Goal: Task Accomplishment & Management: Manage account settings

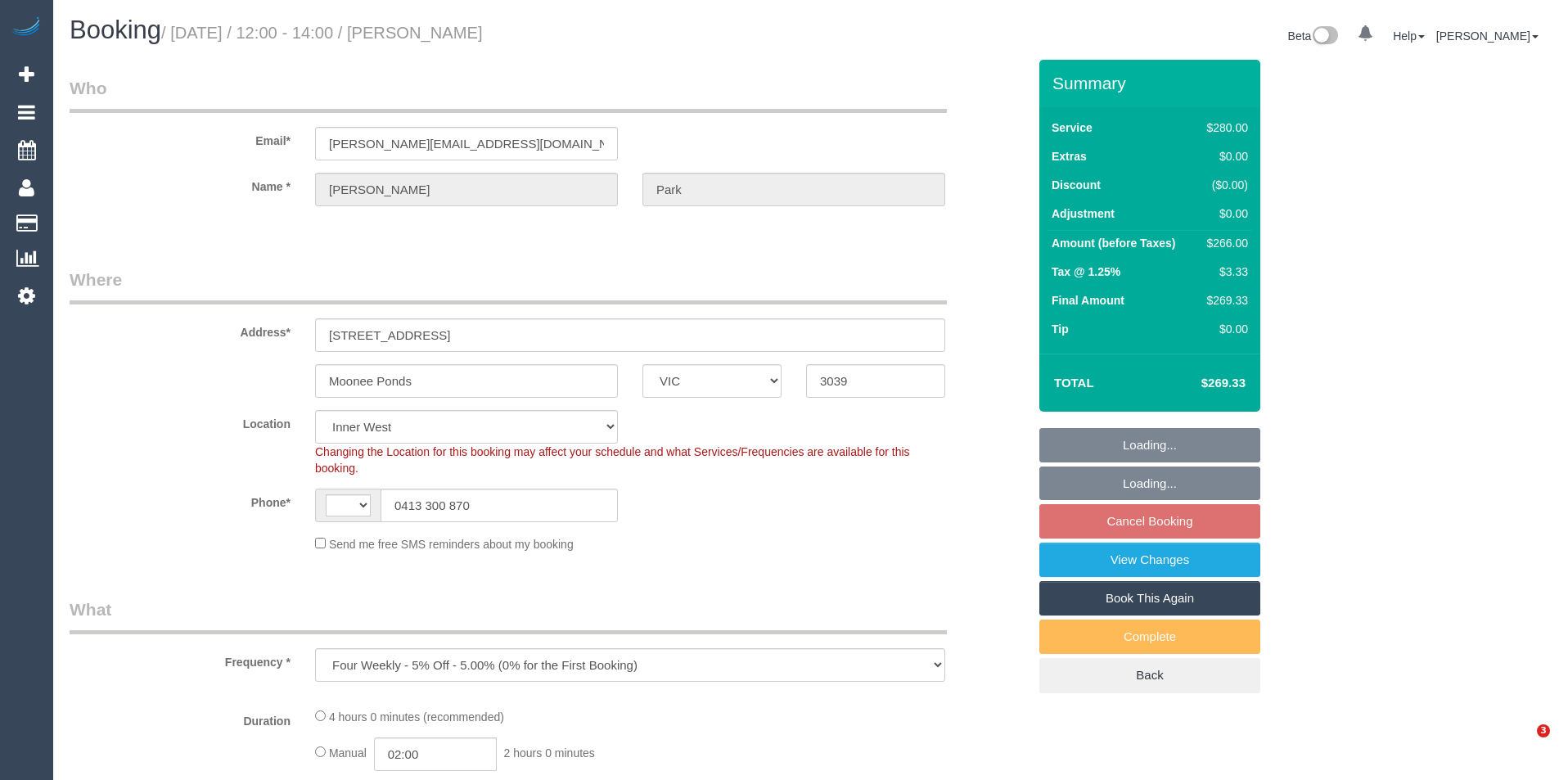
select select "VIC"
select select "object:706"
select select "string:AU"
select select "number:28"
select select "number:14"
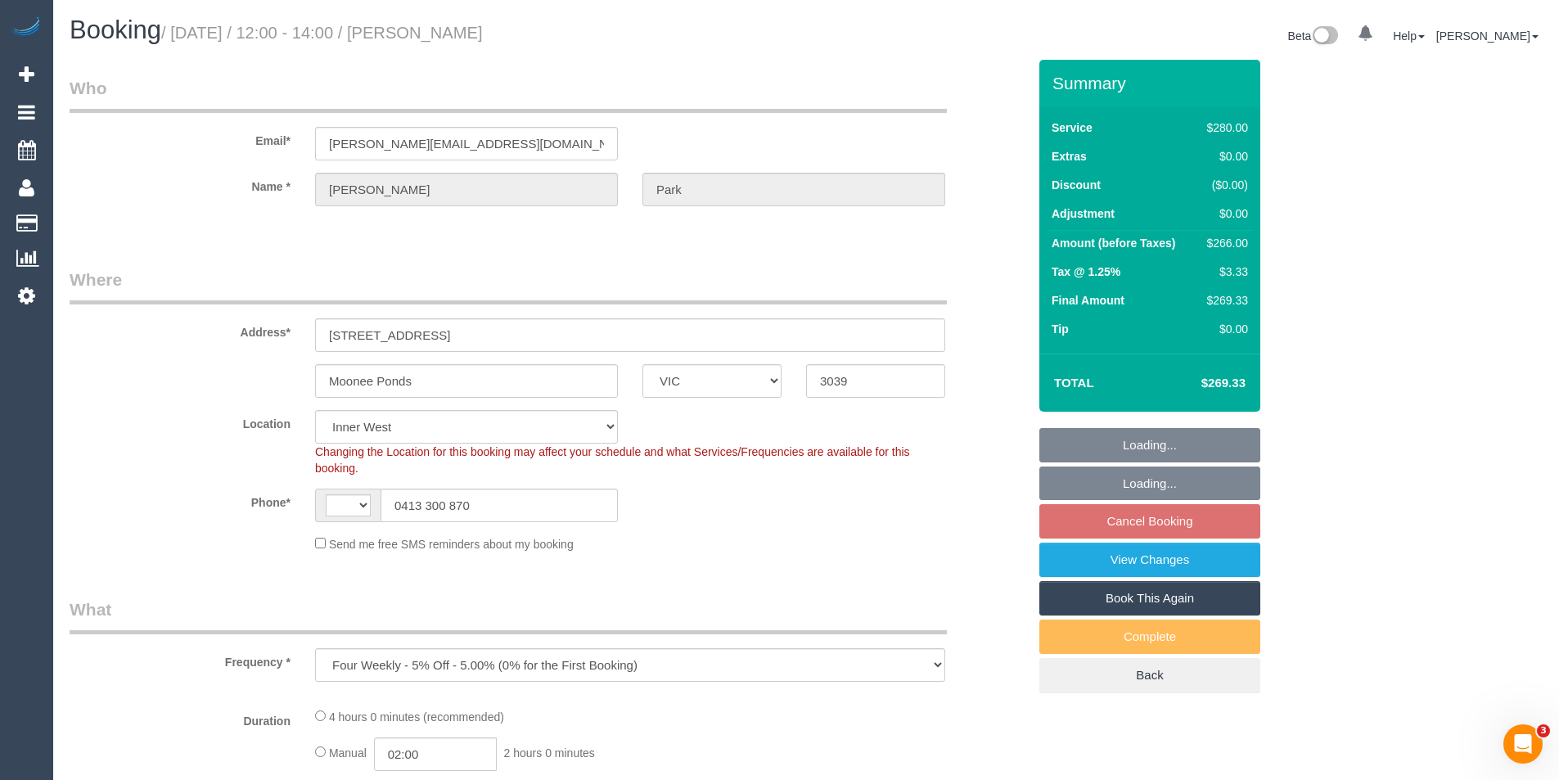
select select "number:19"
select select "number:23"
select select "240"
select select "string:stripe-pm_1Rbvvz2GScqysDRVLoYm9yfP"
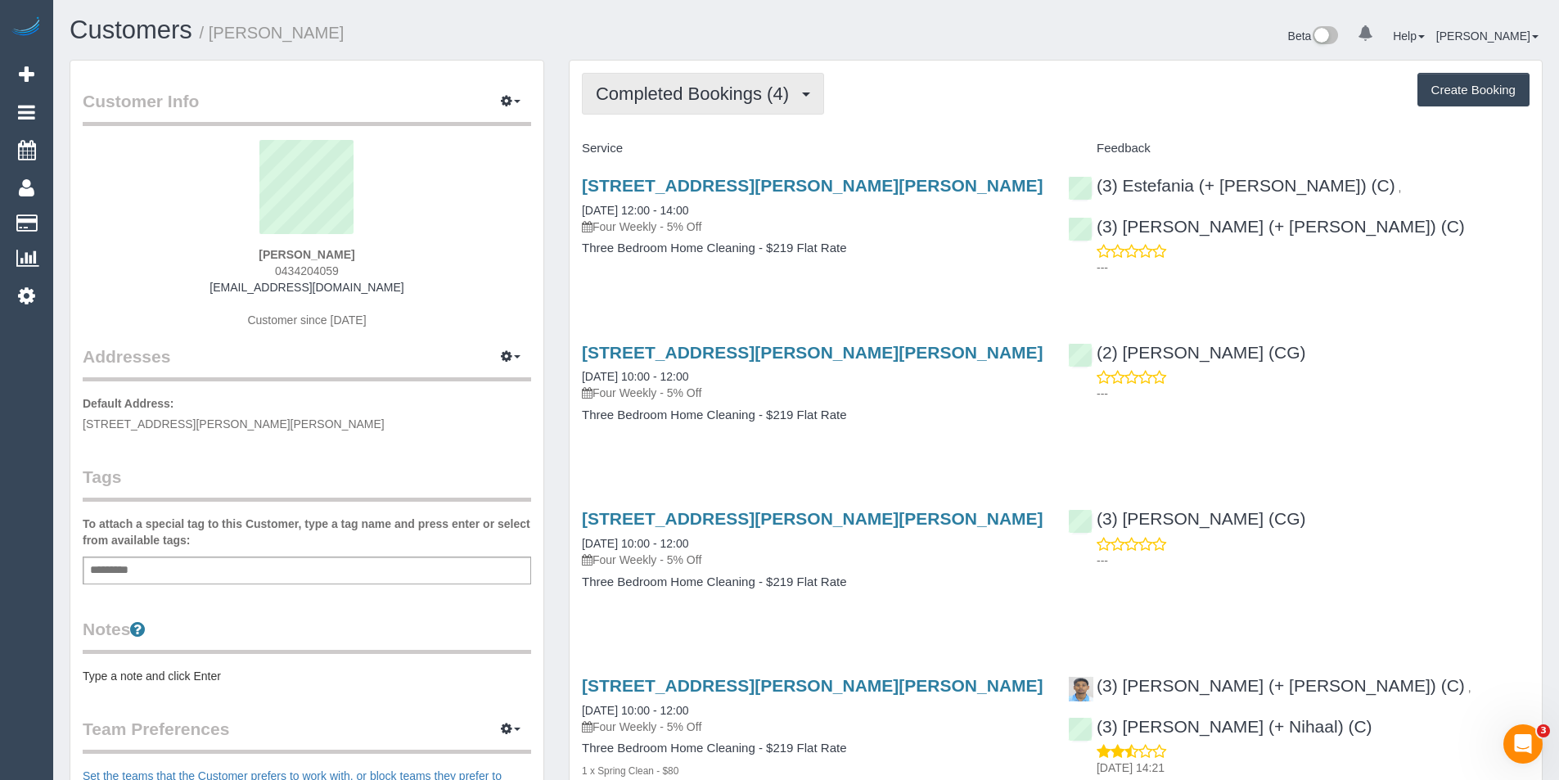
click at [723, 77] on button "Completed Bookings (4)" at bounding box center [703, 94] width 242 height 42
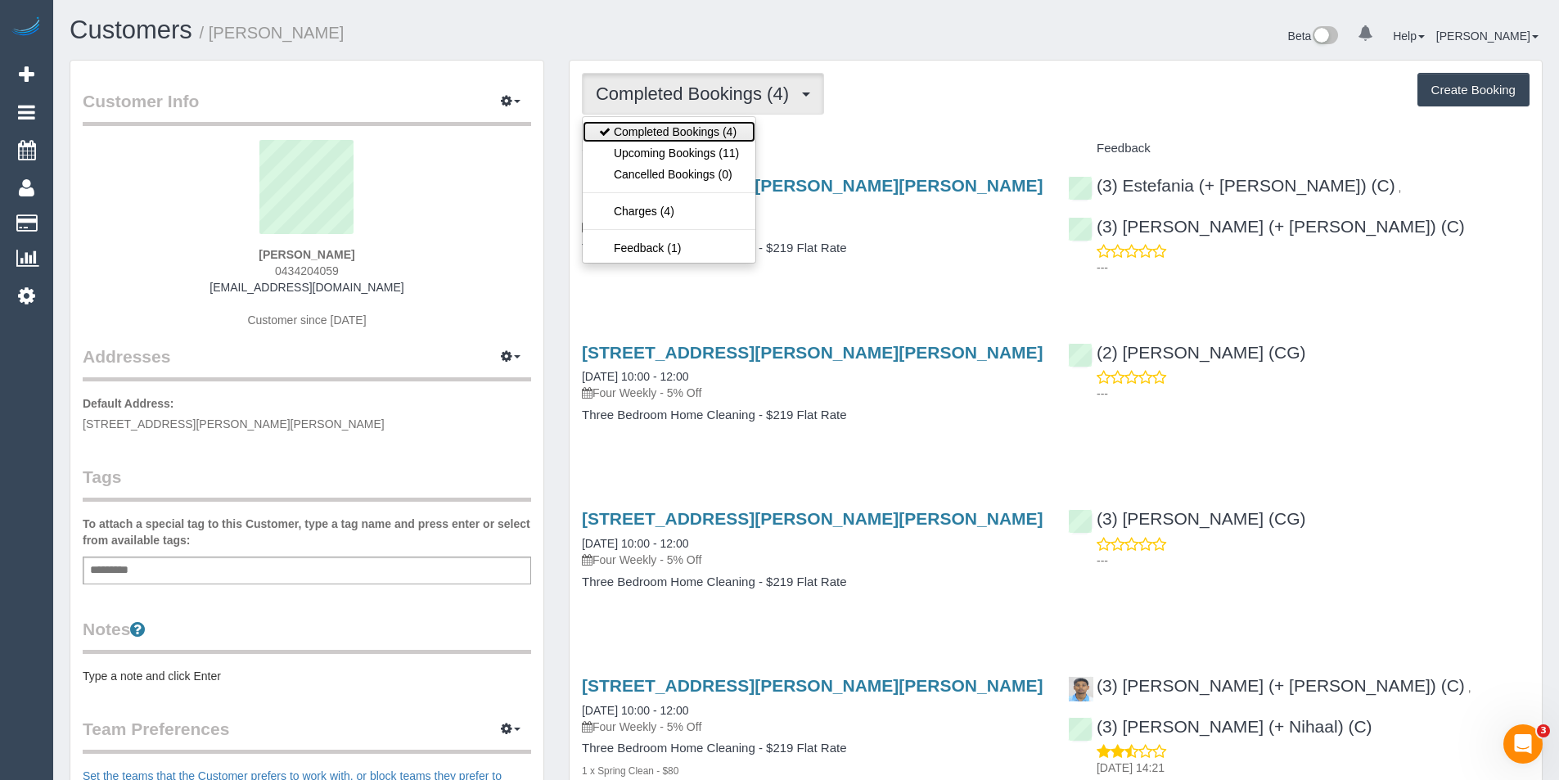
click at [728, 140] on link "Completed Bookings (4)" at bounding box center [669, 131] width 173 height 21
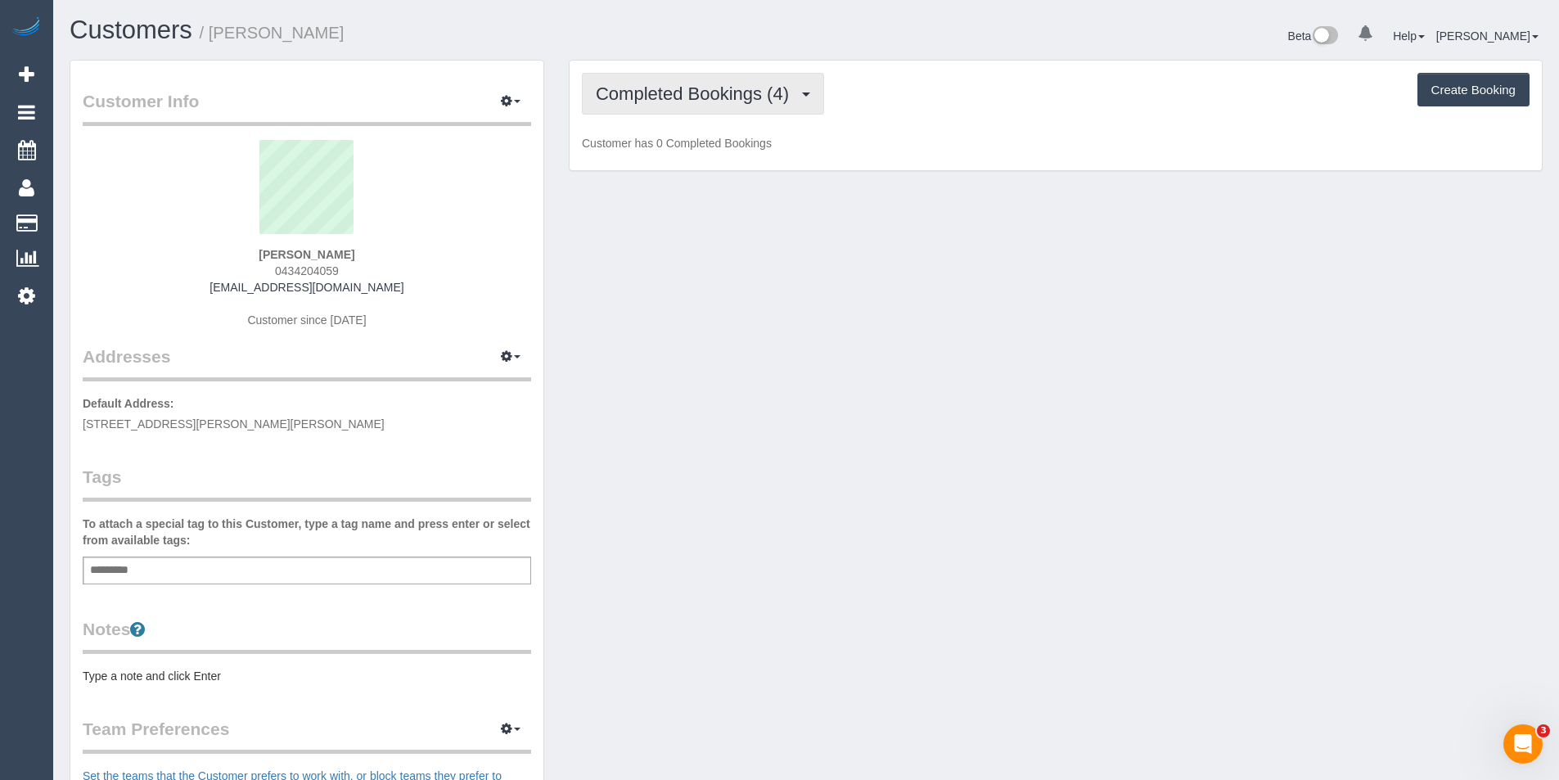
click at [730, 106] on button "Completed Bookings (4)" at bounding box center [703, 94] width 242 height 42
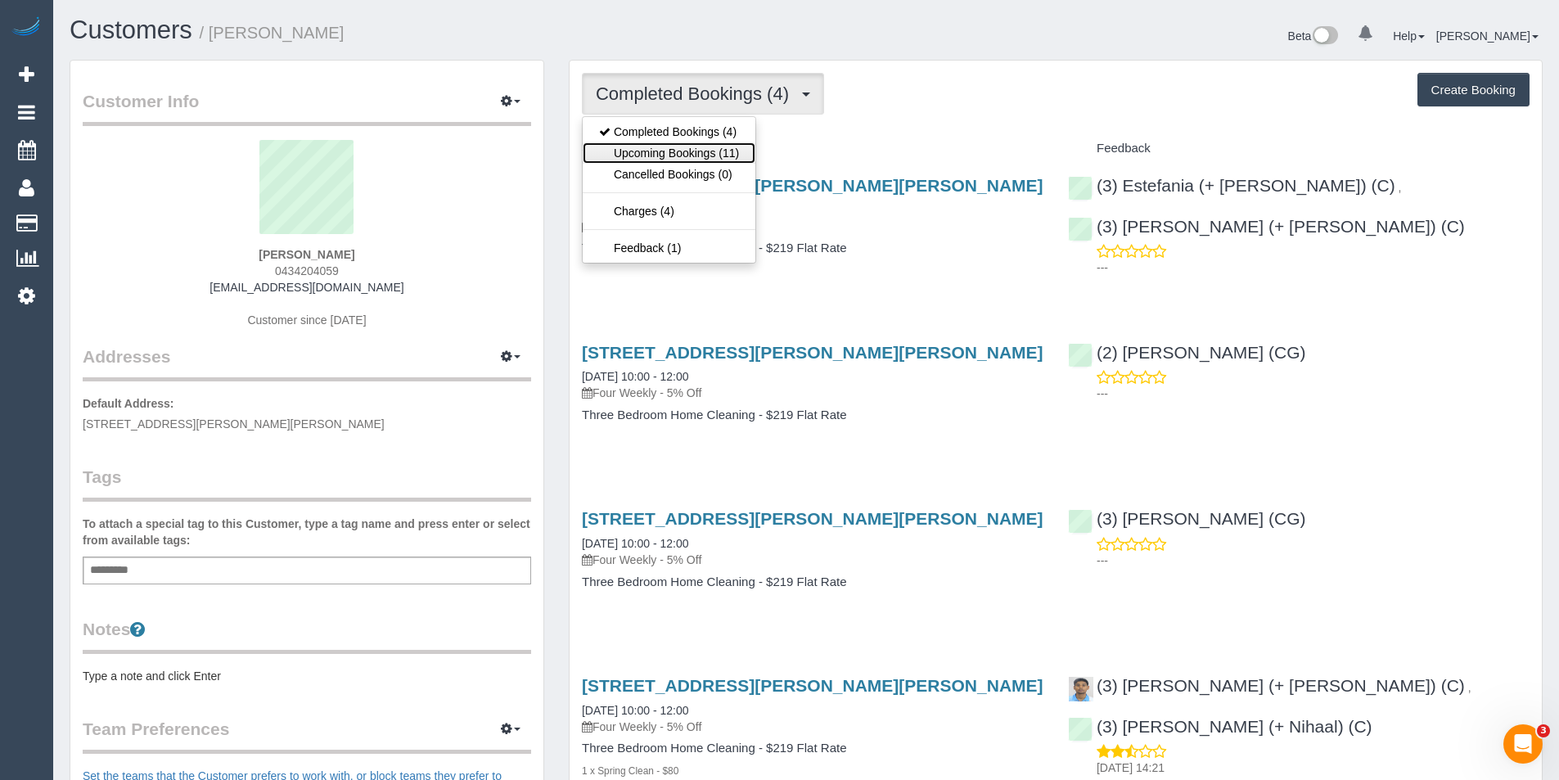
click at [740, 161] on link "Upcoming Bookings (11)" at bounding box center [669, 152] width 173 height 21
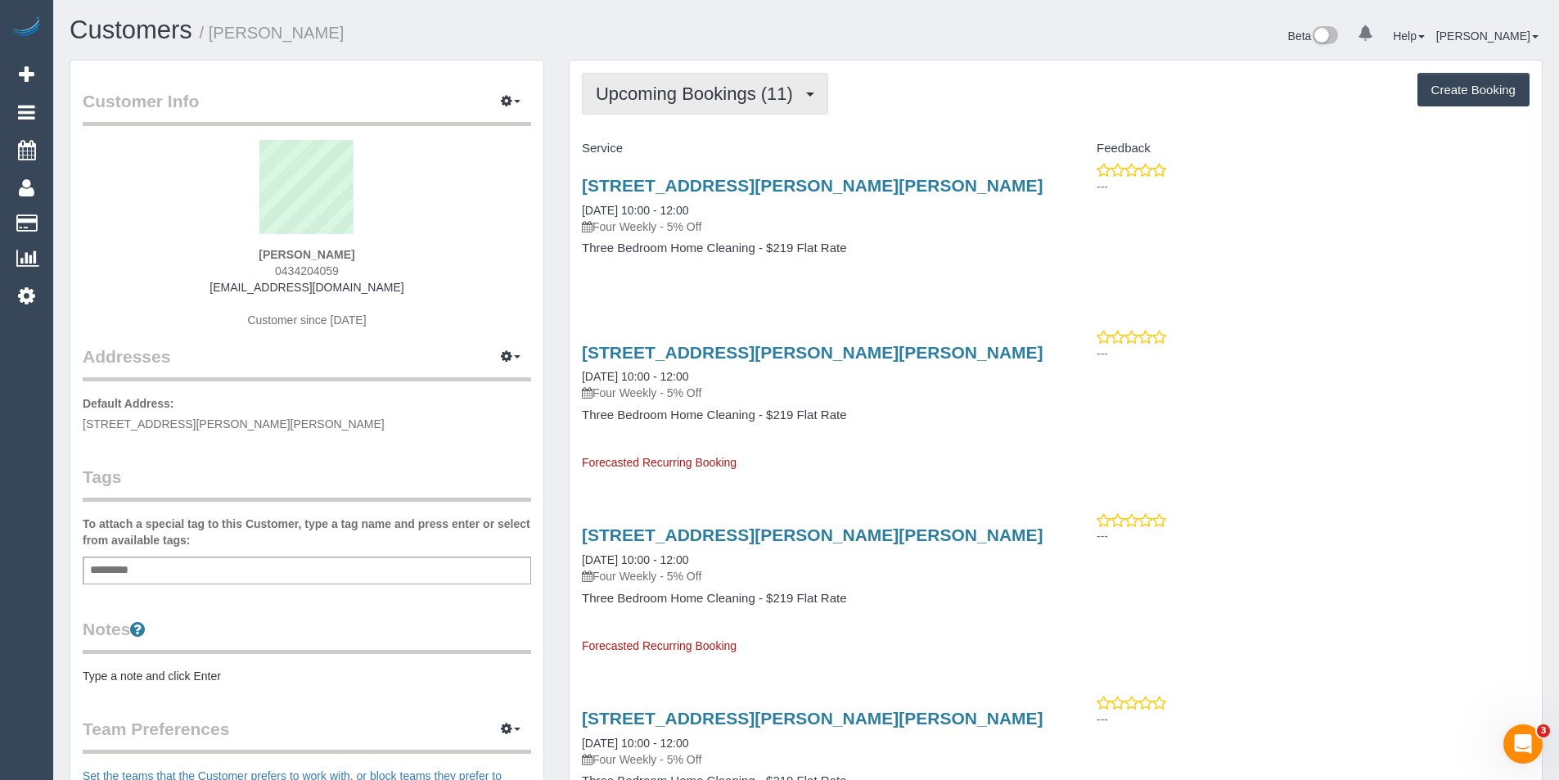
click at [689, 94] on span "Upcoming Bookings (11)" at bounding box center [698, 93] width 205 height 20
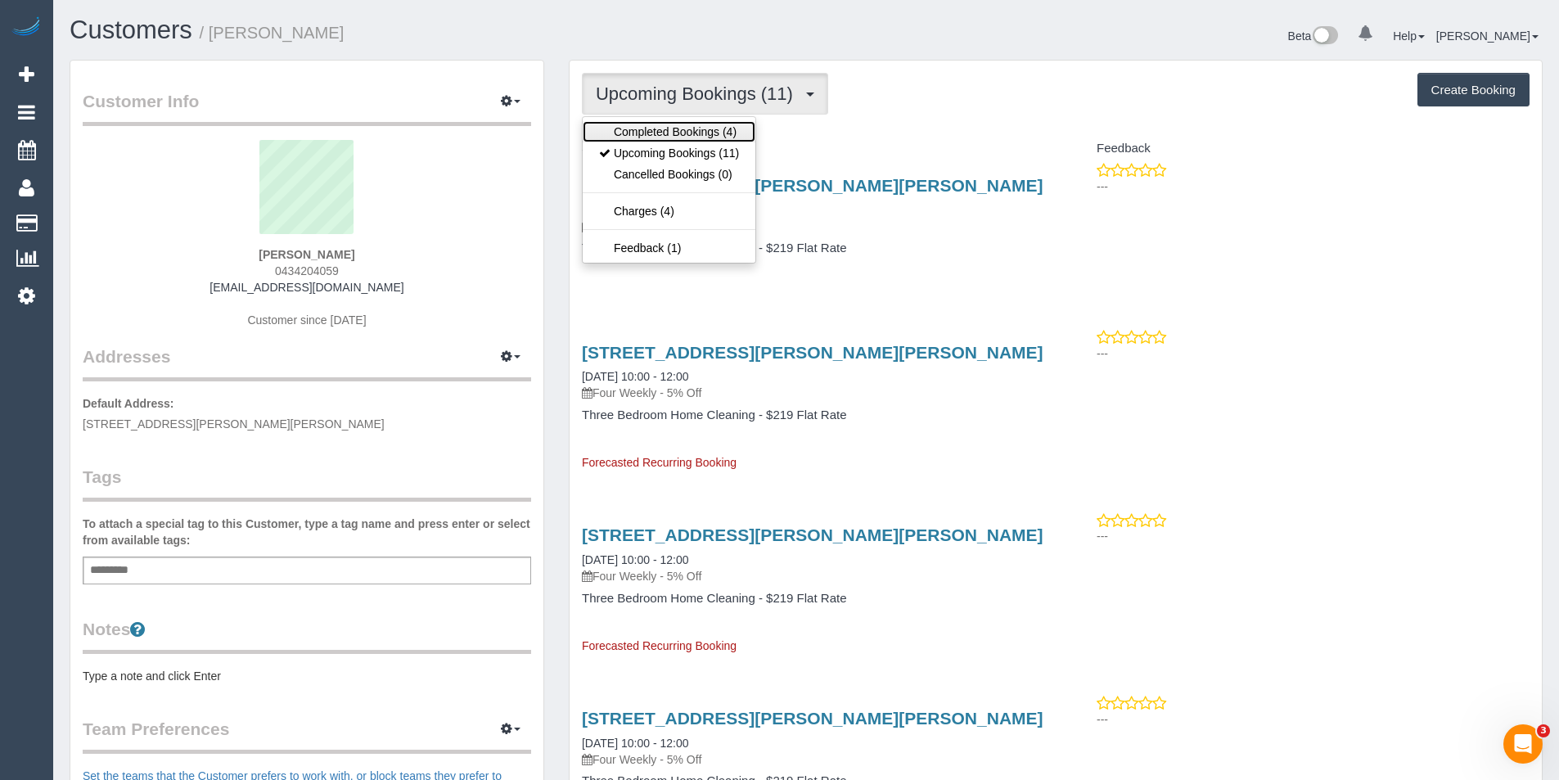
click at [678, 125] on link "Completed Bookings (4)" at bounding box center [669, 131] width 173 height 21
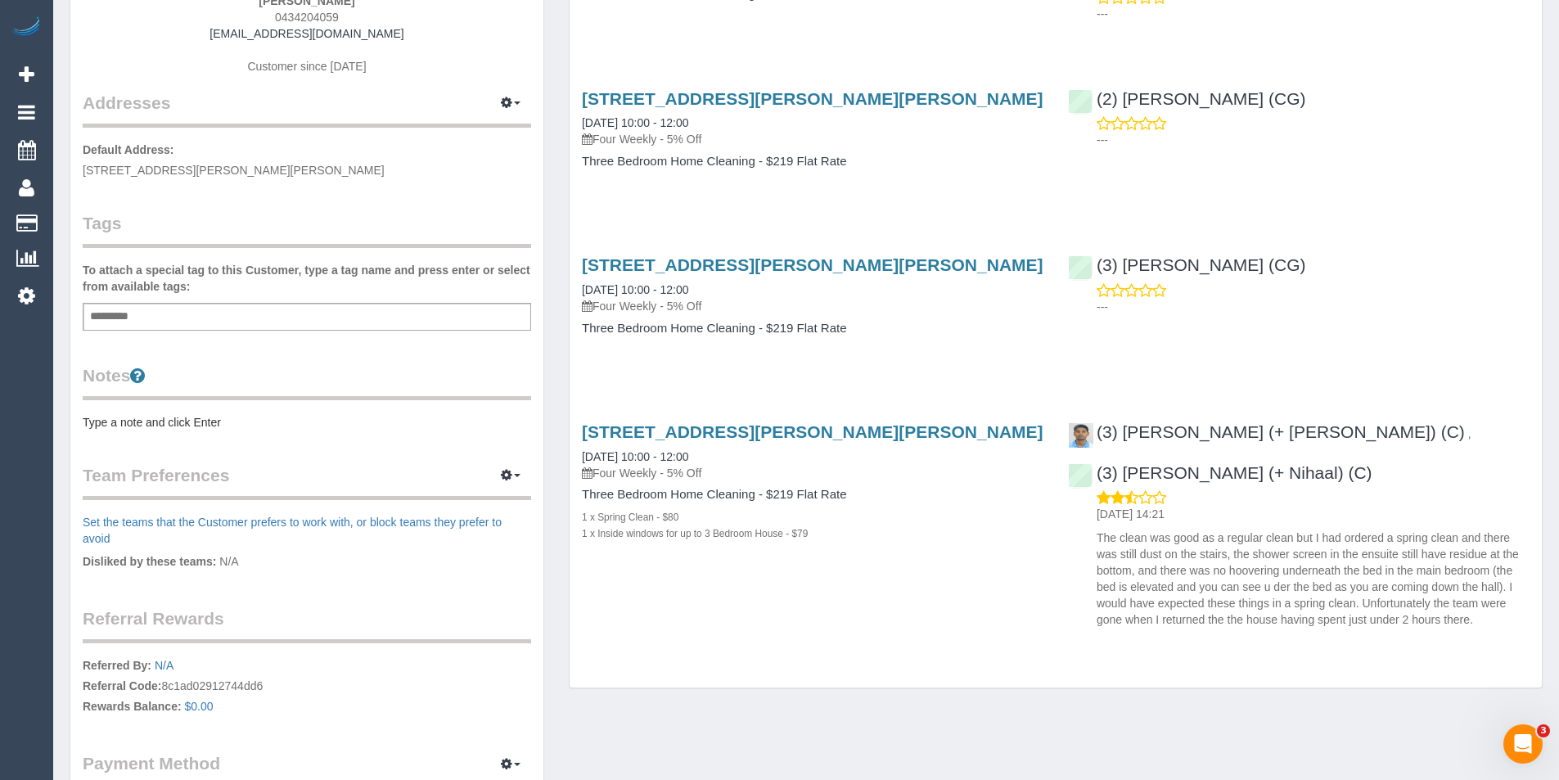
scroll to position [253, 0]
